Goal: Navigation & Orientation: Understand site structure

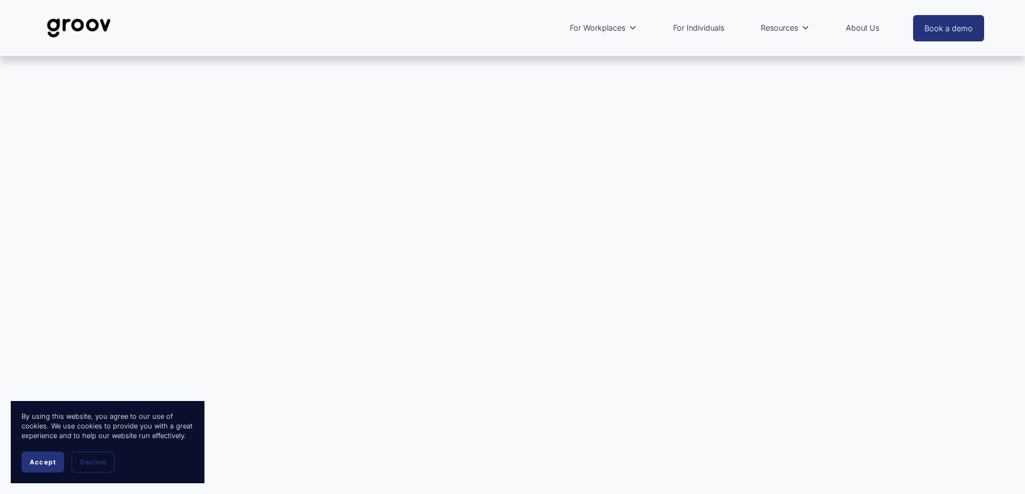
click at [868, 31] on link "About Us" at bounding box center [862, 28] width 44 height 25
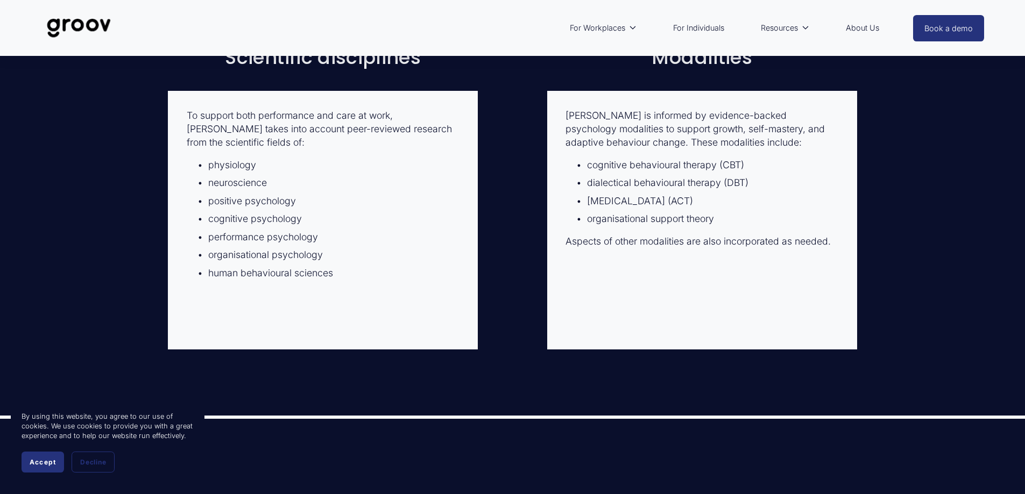
scroll to position [2072, 0]
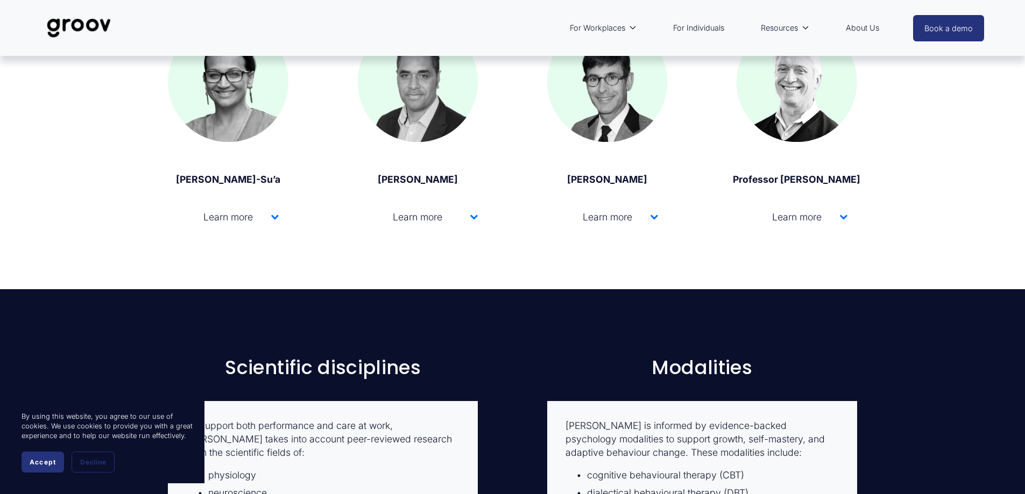
click at [858, 27] on link "About Us" at bounding box center [862, 28] width 44 height 25
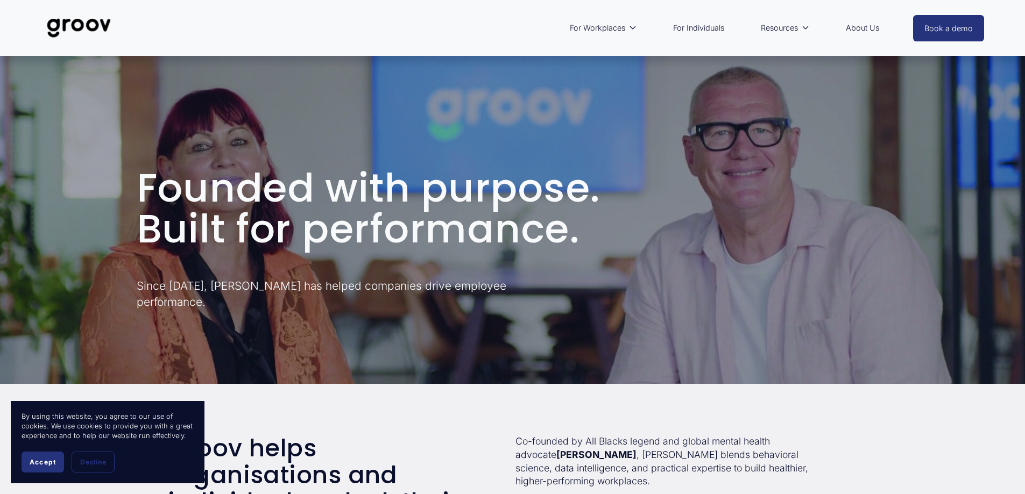
click at [701, 31] on link "For Individuals" at bounding box center [699, 28] width 62 height 25
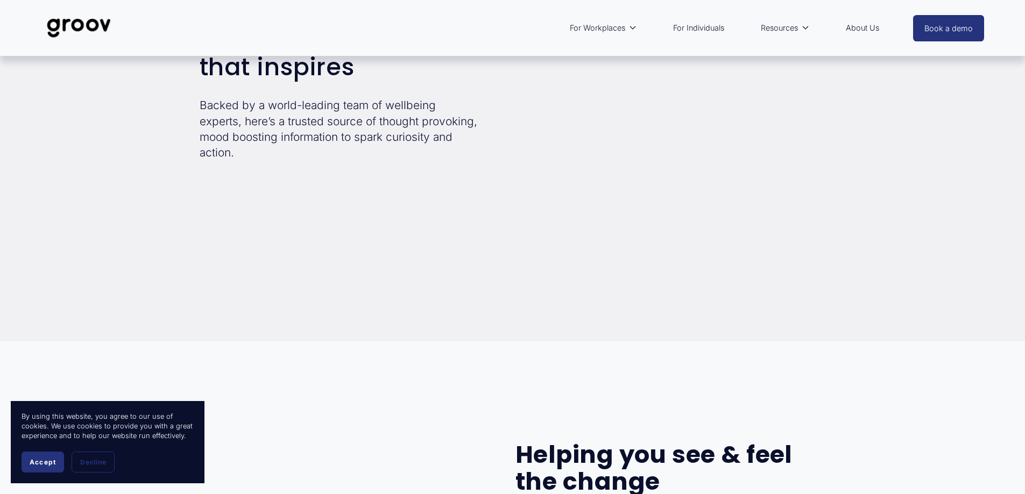
scroll to position [1767, 0]
